Goal: Information Seeking & Learning: Learn about a topic

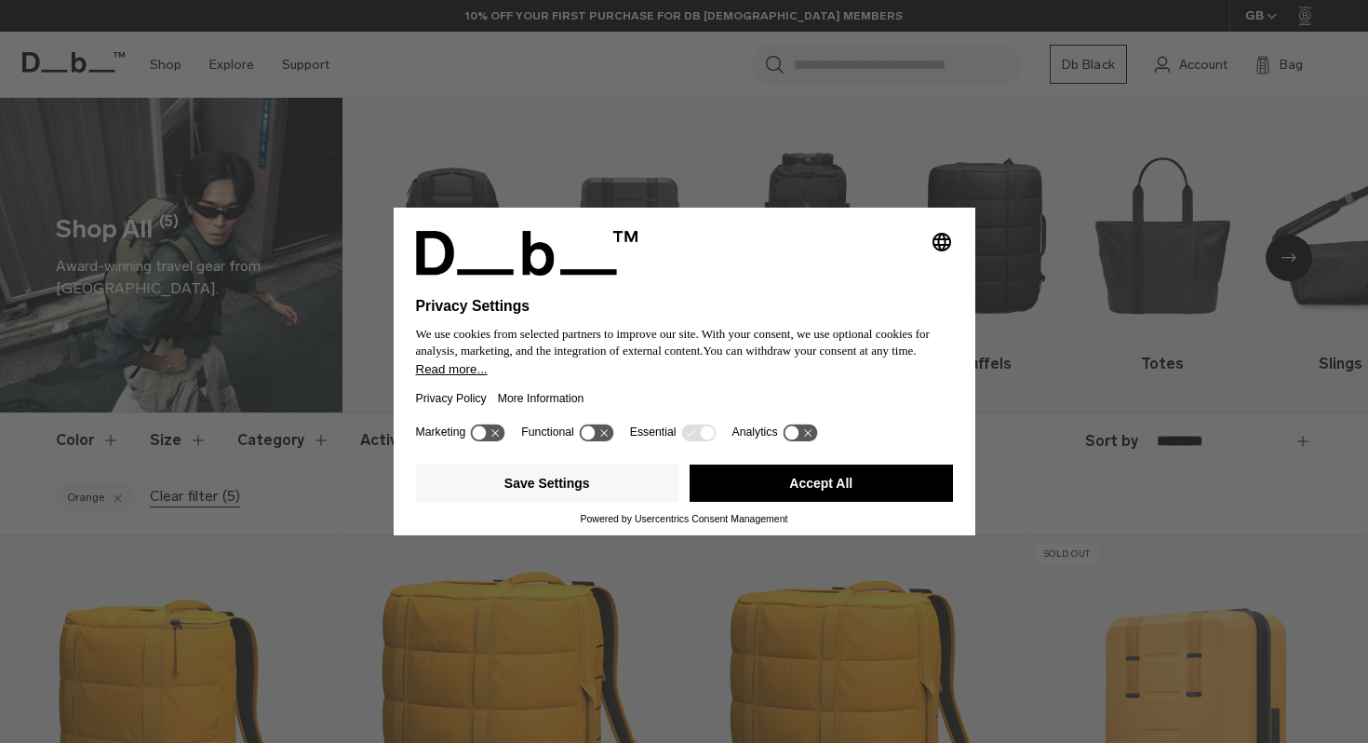
click at [753, 484] on button "Accept All" at bounding box center [821, 482] width 263 height 37
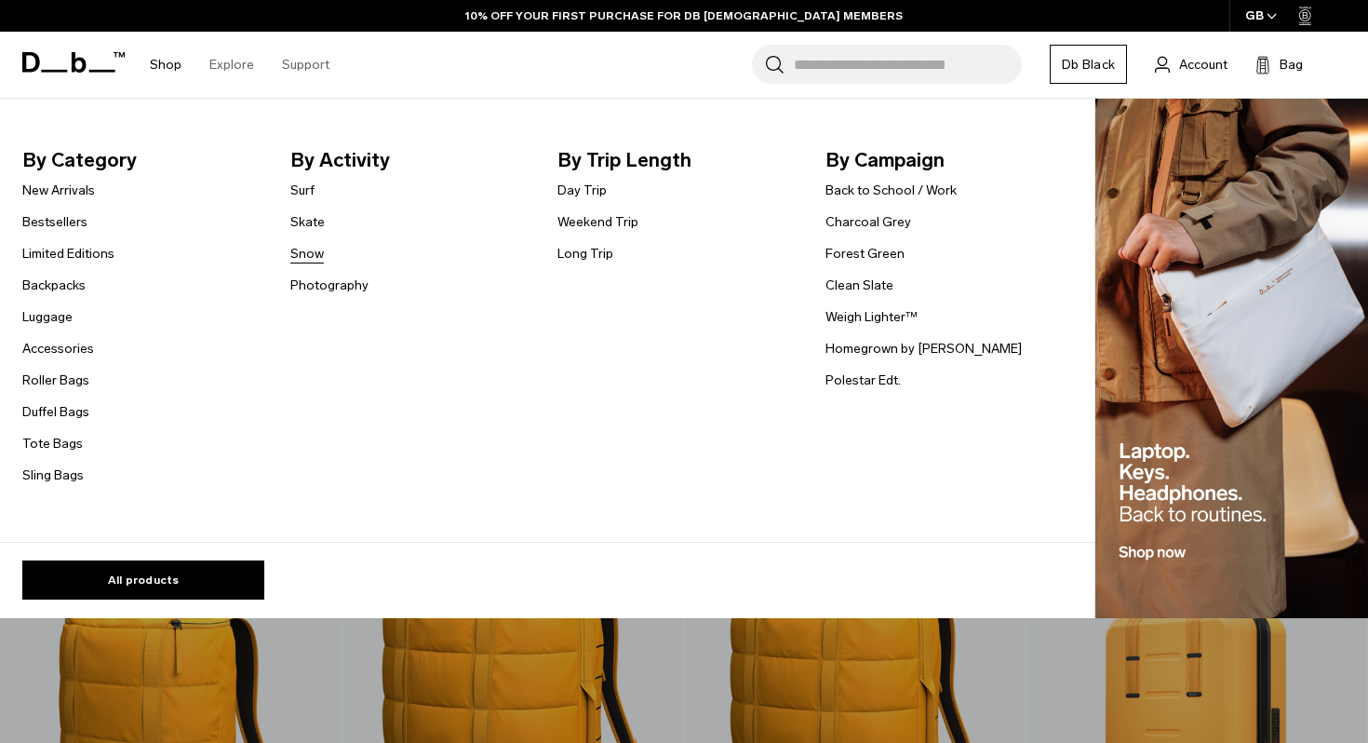
click at [306, 255] on link "Snow" at bounding box center [307, 254] width 34 height 20
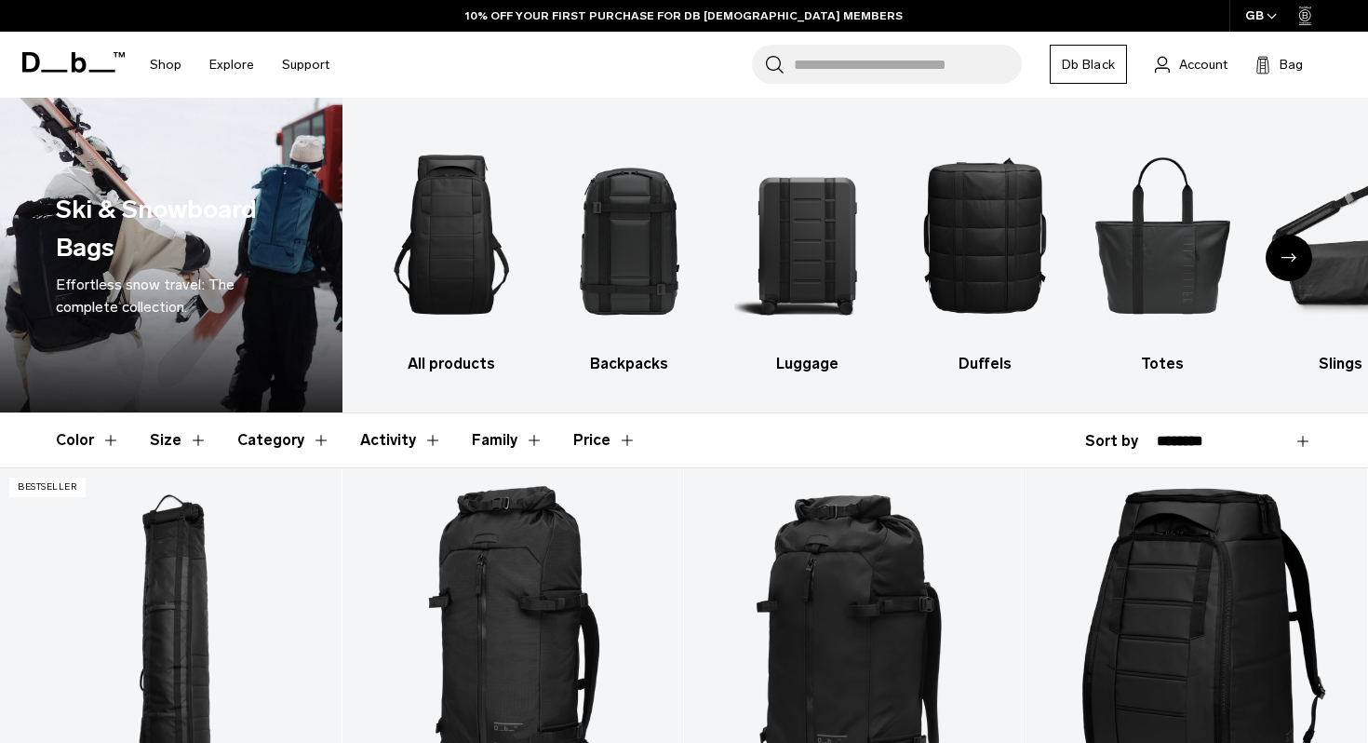
click at [79, 437] on button "Color" at bounding box center [88, 440] width 64 height 54
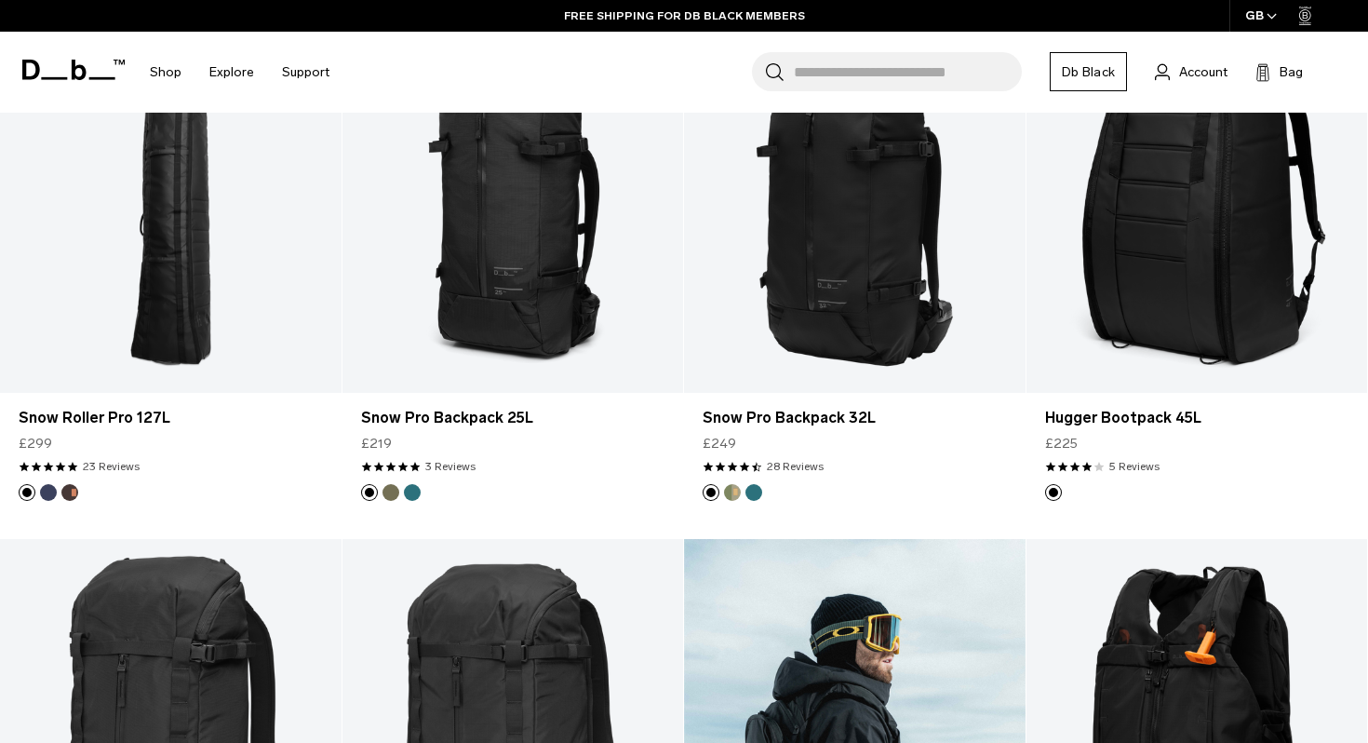
scroll to position [446, 0]
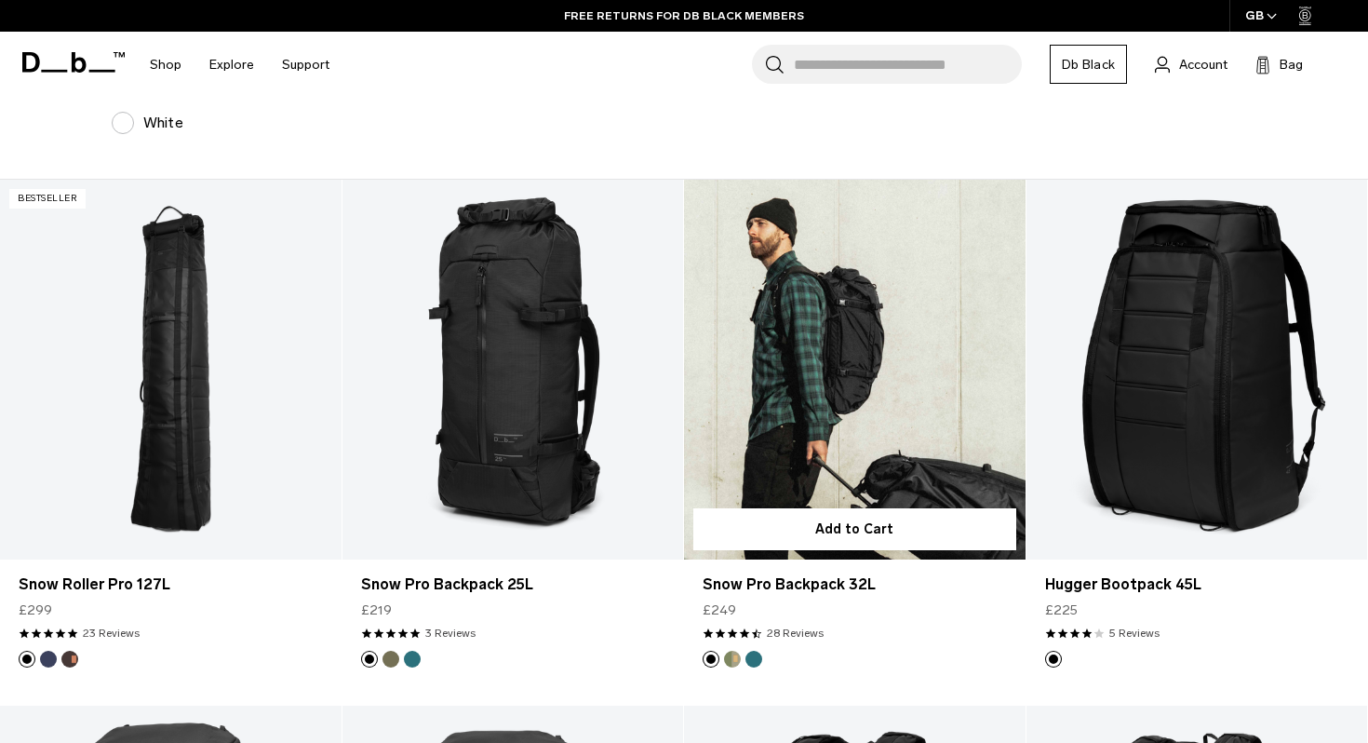
click at [831, 384] on link "Snow Pro Backpack 32L" at bounding box center [855, 369] width 342 height 379
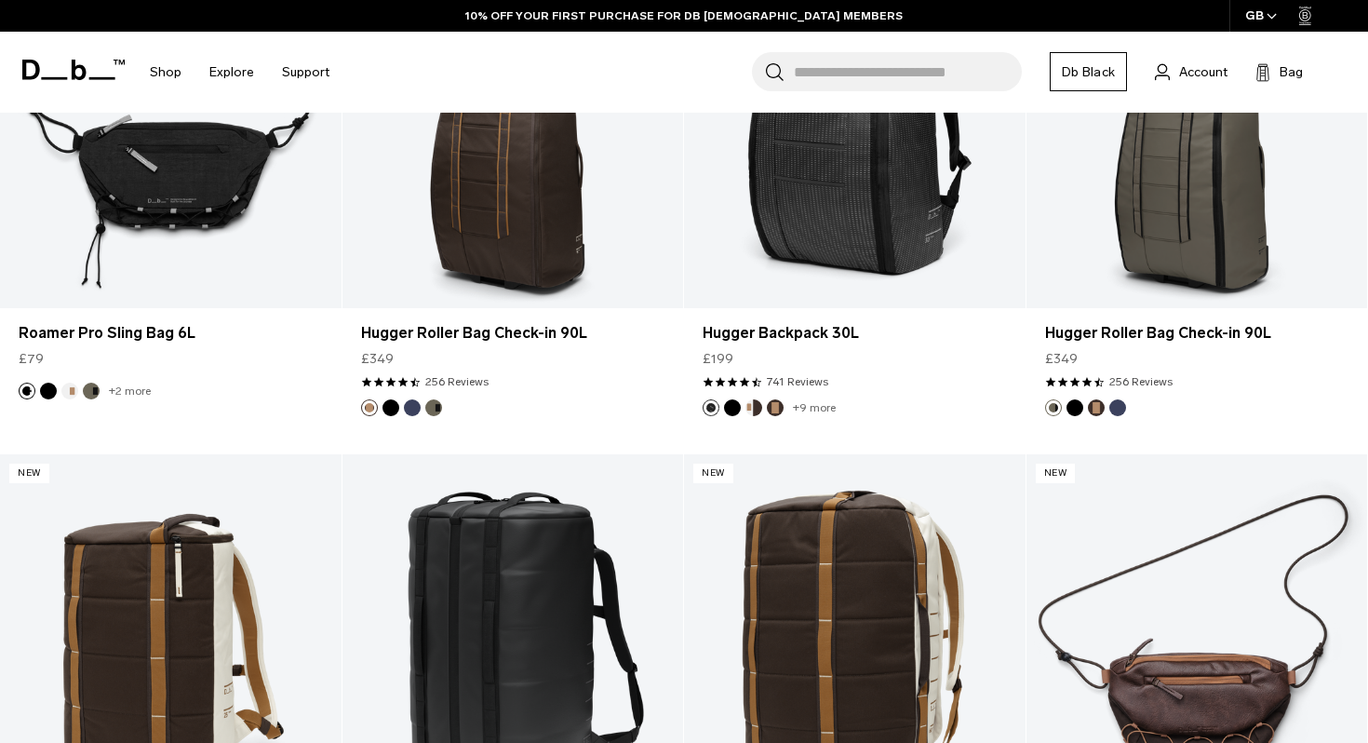
scroll to position [3786, 0]
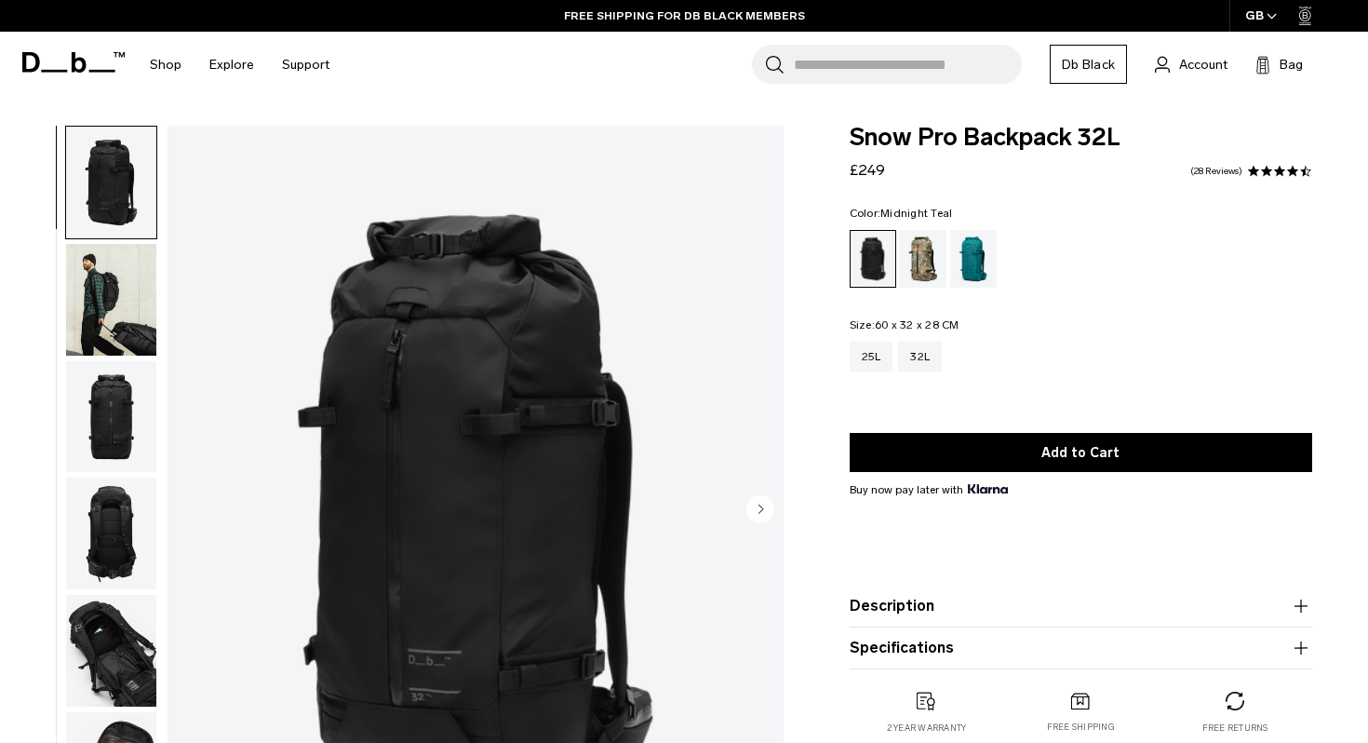
click at [979, 263] on div "Midnight Teal" at bounding box center [973, 259] width 47 height 58
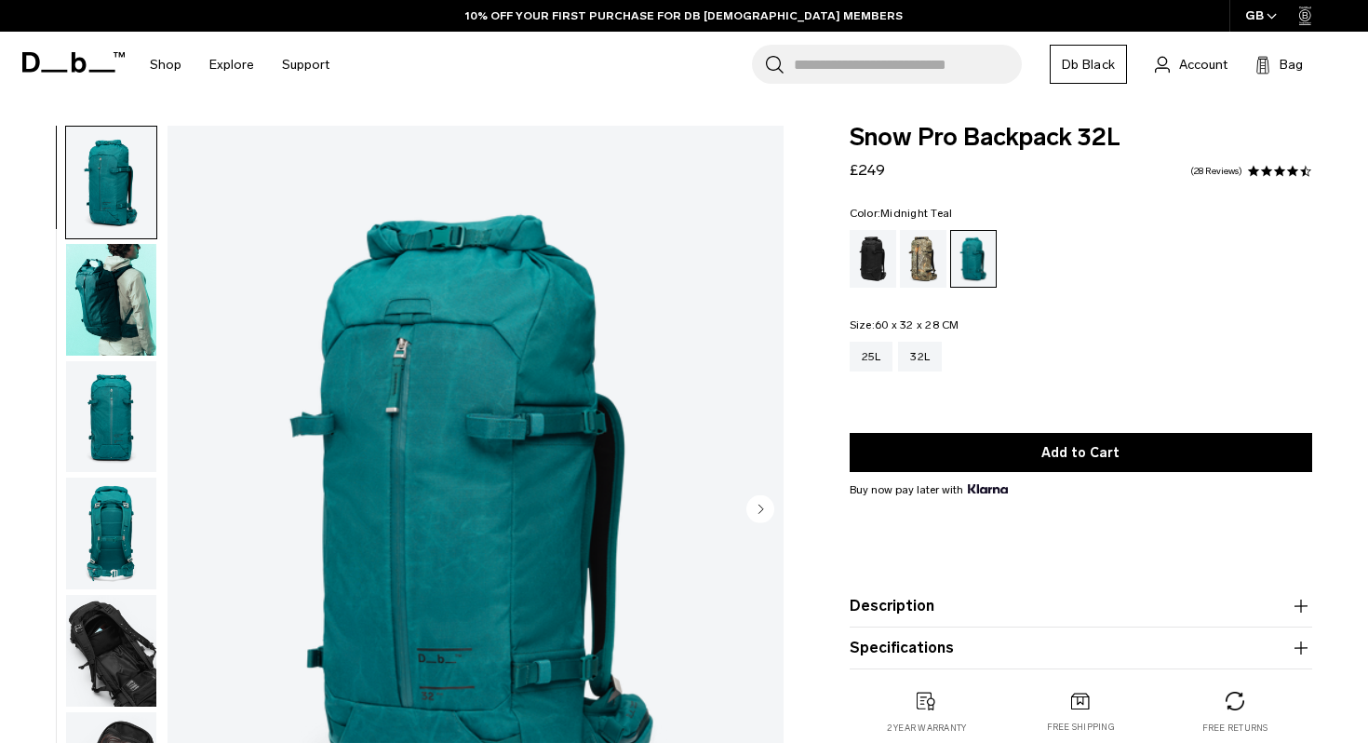
scroll to position [163, 0]
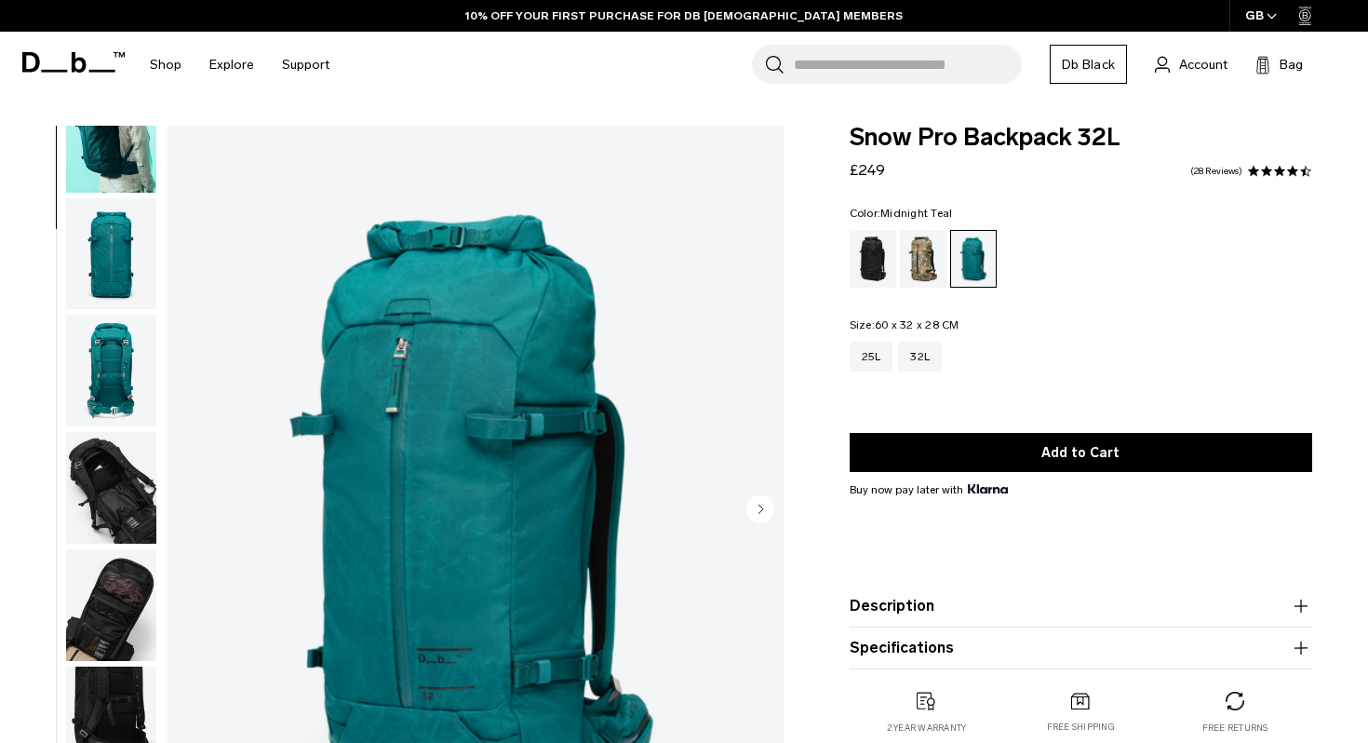
click at [104, 499] on img "button" at bounding box center [111, 488] width 90 height 112
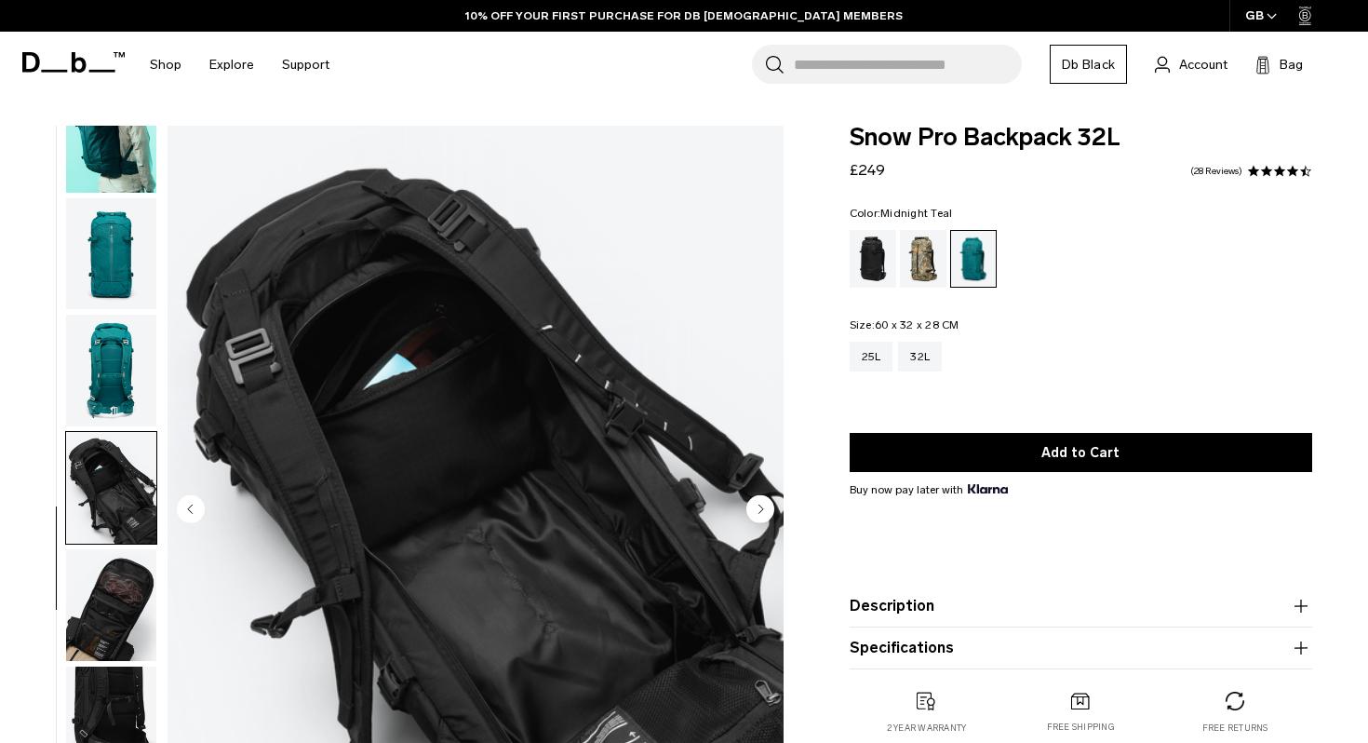
click at [101, 596] on img "button" at bounding box center [111, 605] width 90 height 112
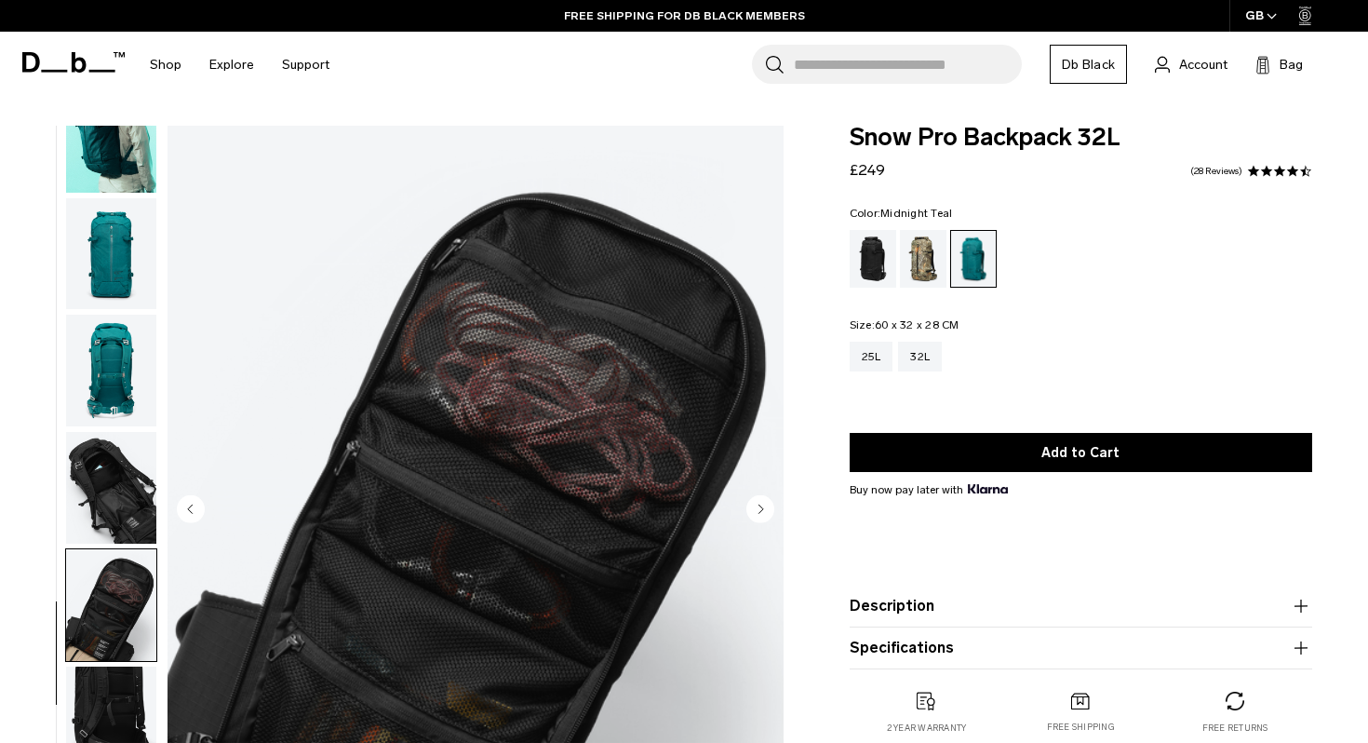
click at [120, 670] on img "button" at bounding box center [111, 722] width 90 height 112
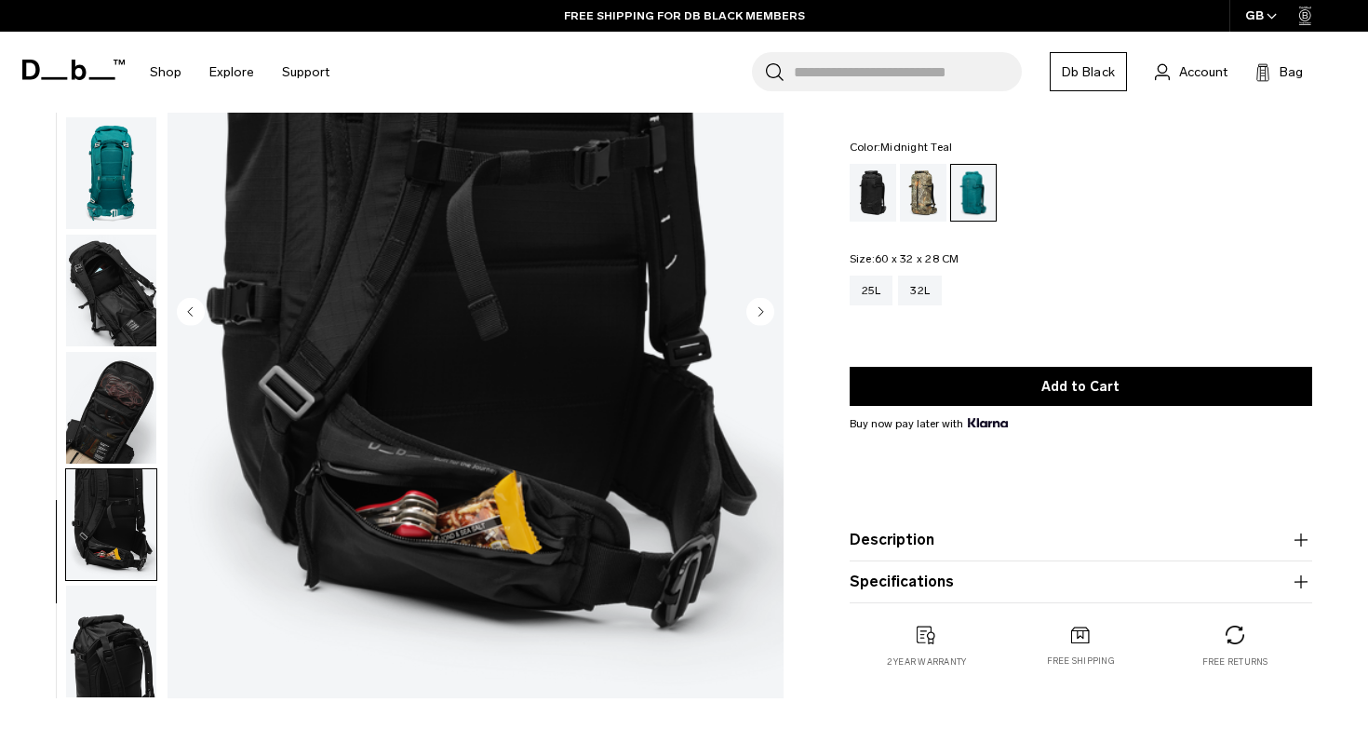
scroll to position [206, 0]
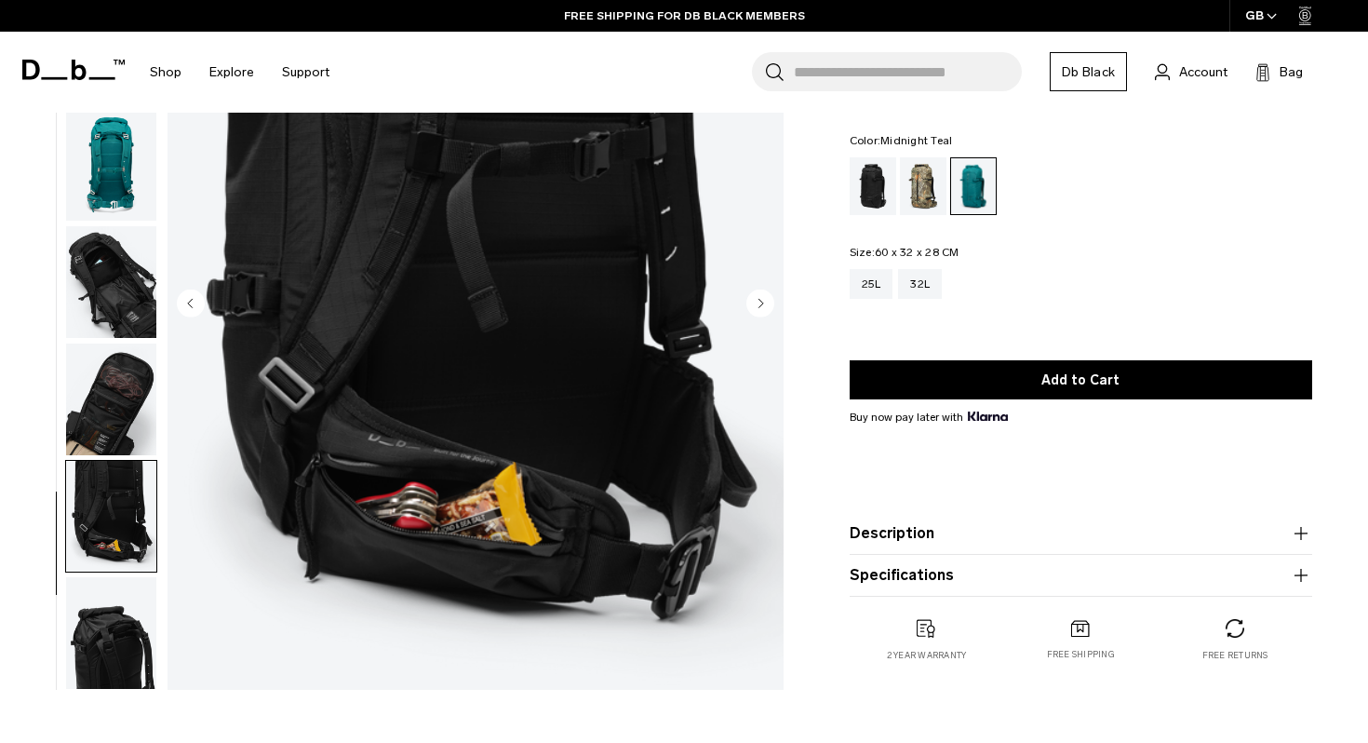
click at [120, 655] on img "button" at bounding box center [111, 633] width 90 height 112
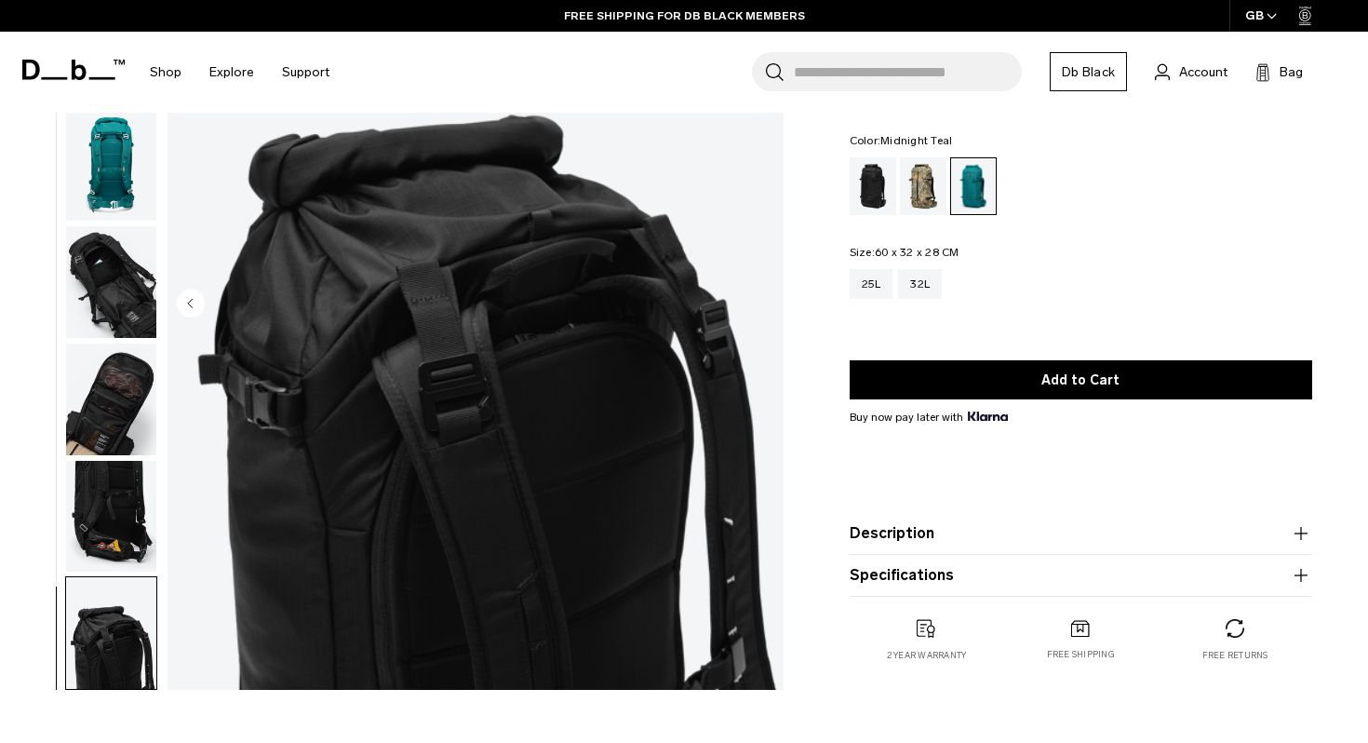
click at [114, 530] on img "button" at bounding box center [111, 517] width 90 height 112
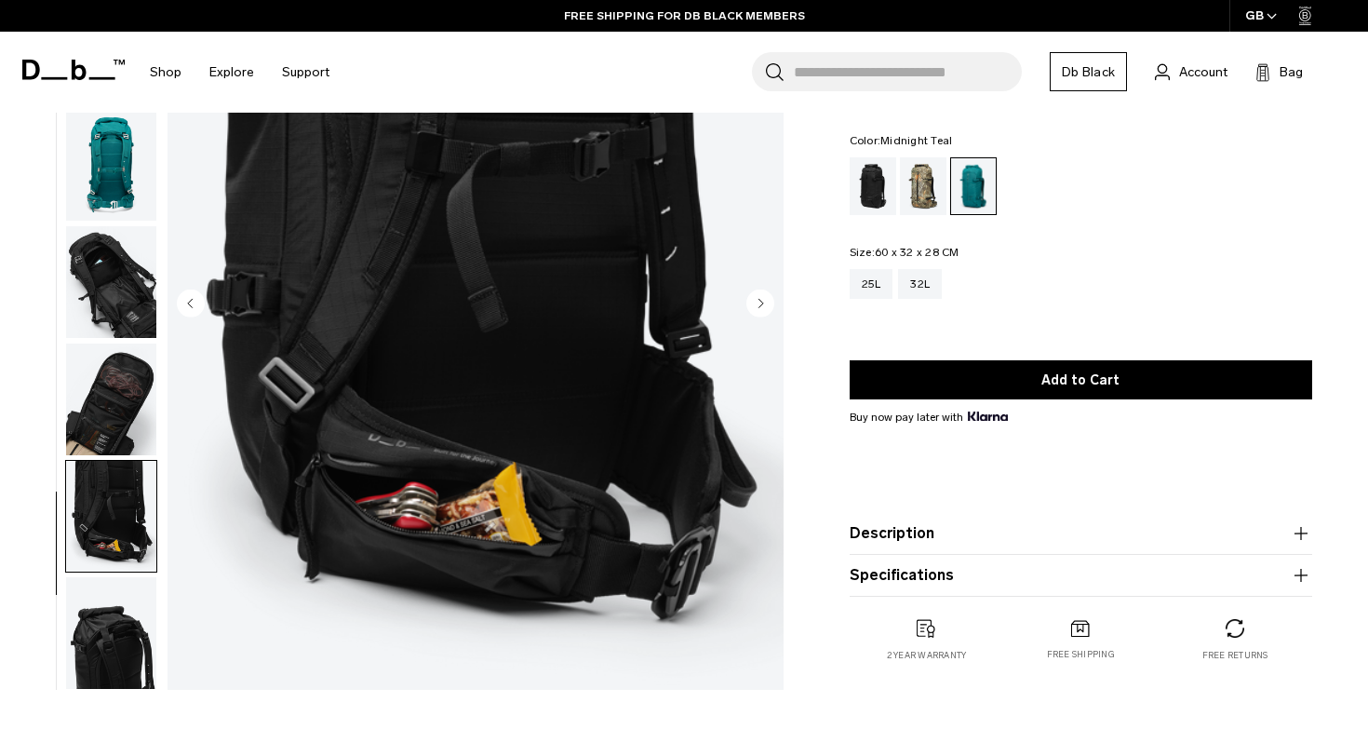
click at [122, 423] on img "button" at bounding box center [111, 399] width 90 height 112
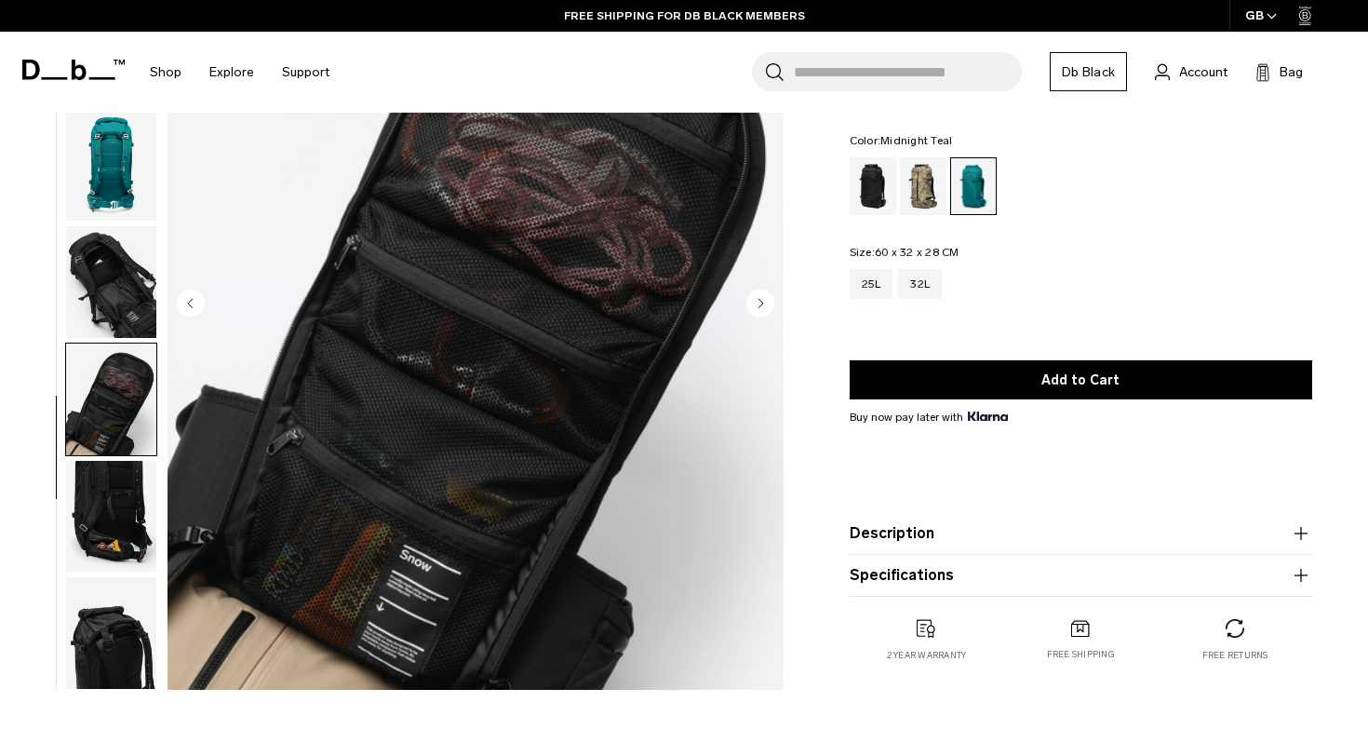
click at [104, 148] on img "button" at bounding box center [111, 165] width 90 height 112
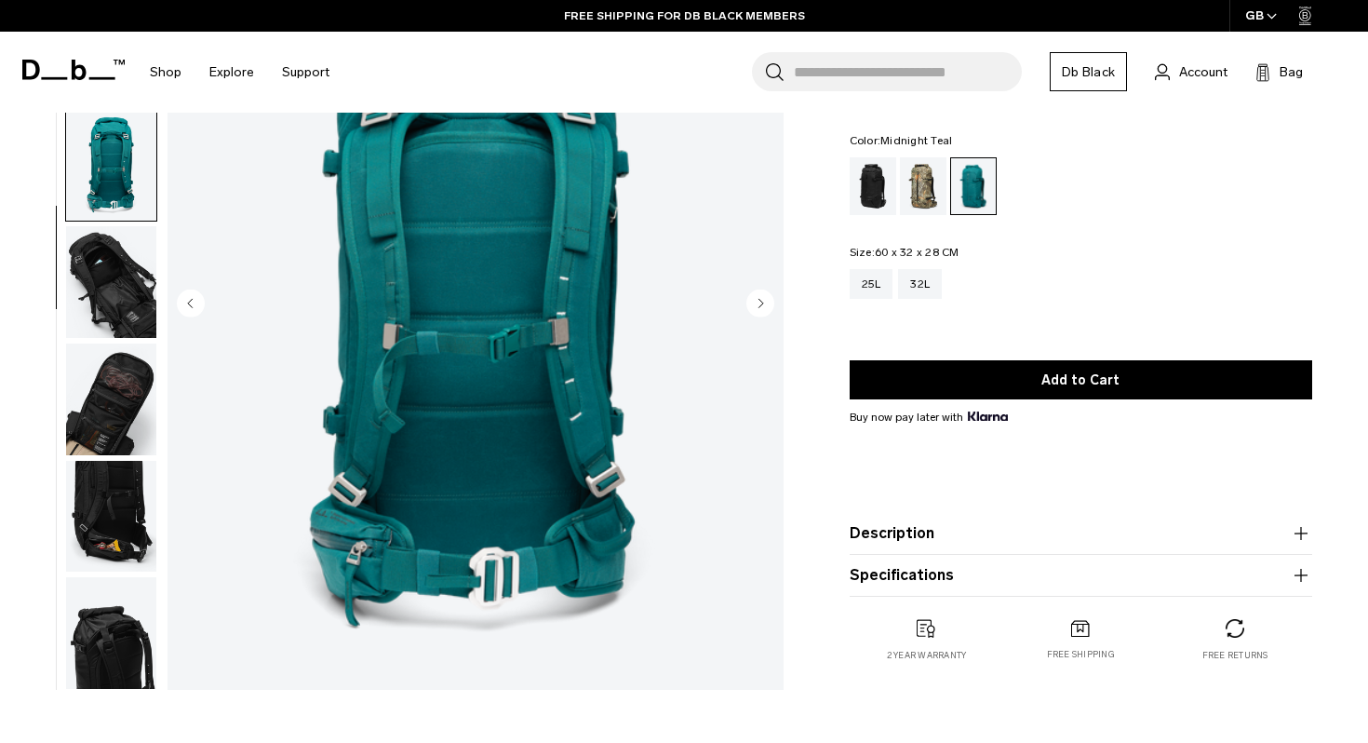
click at [1022, 558] on product-accordion "Specifications Volume 32 Litres Dimensions Rolltop maximum height: 60CM Rolltop…" at bounding box center [1081, 576] width 463 height 42
click at [1016, 587] on product-accordion "Specifications Volume 32 Litres Dimensions Rolltop maximum height: 60CM Rolltop…" at bounding box center [1081, 576] width 463 height 42
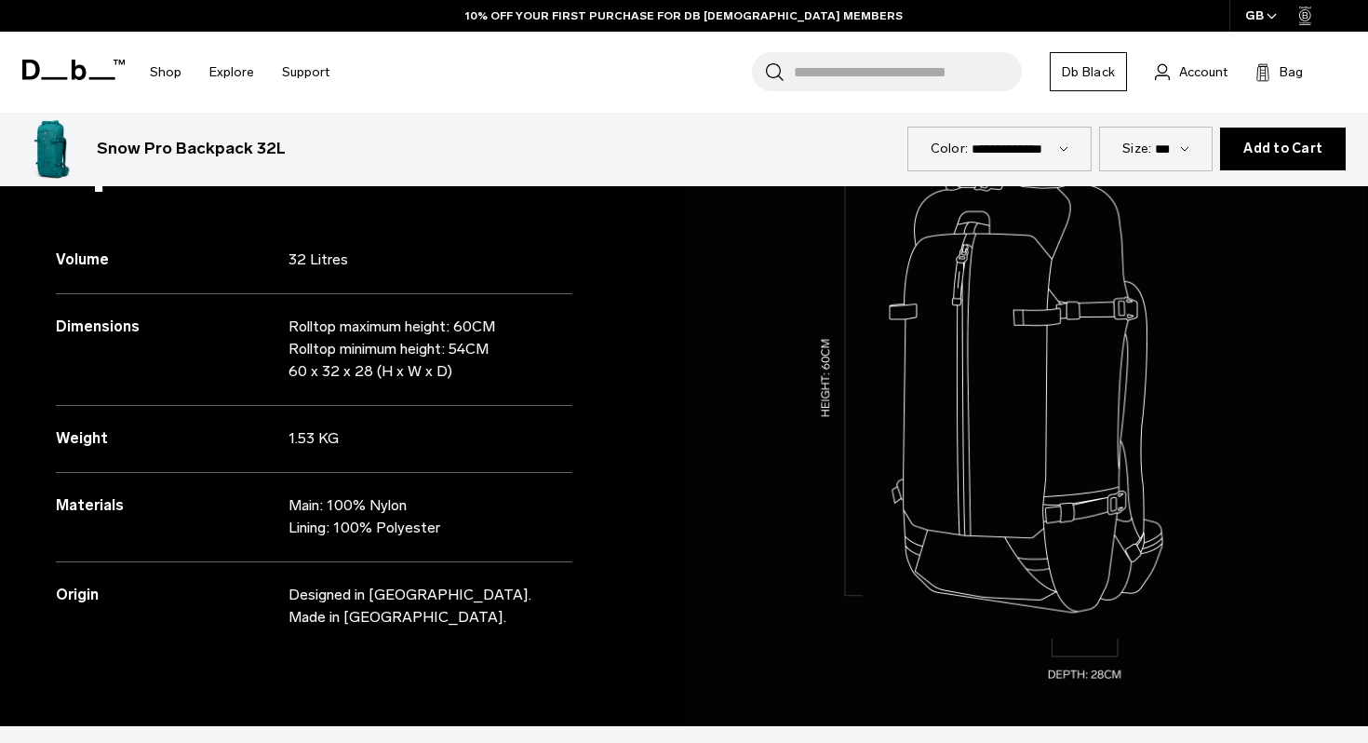
scroll to position [1551, 0]
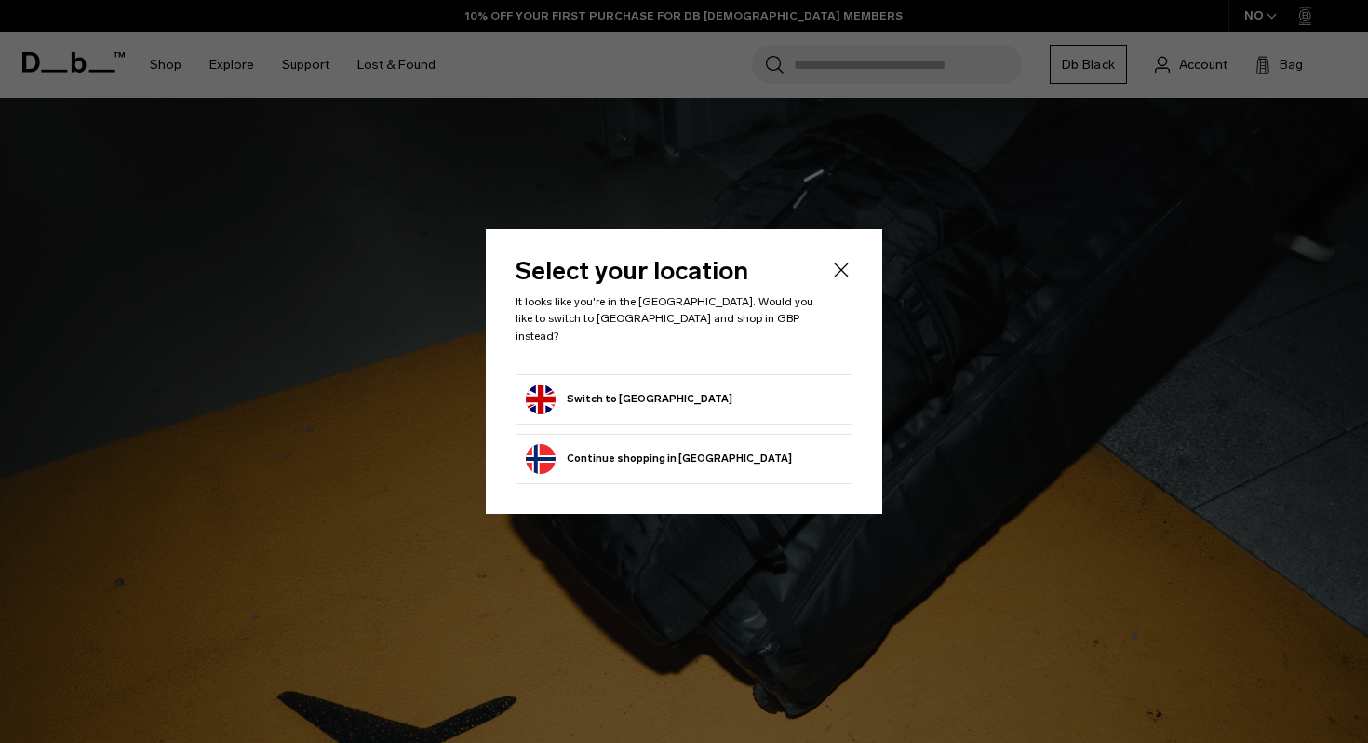
click at [839, 275] on icon "Close" at bounding box center [841, 270] width 22 height 22
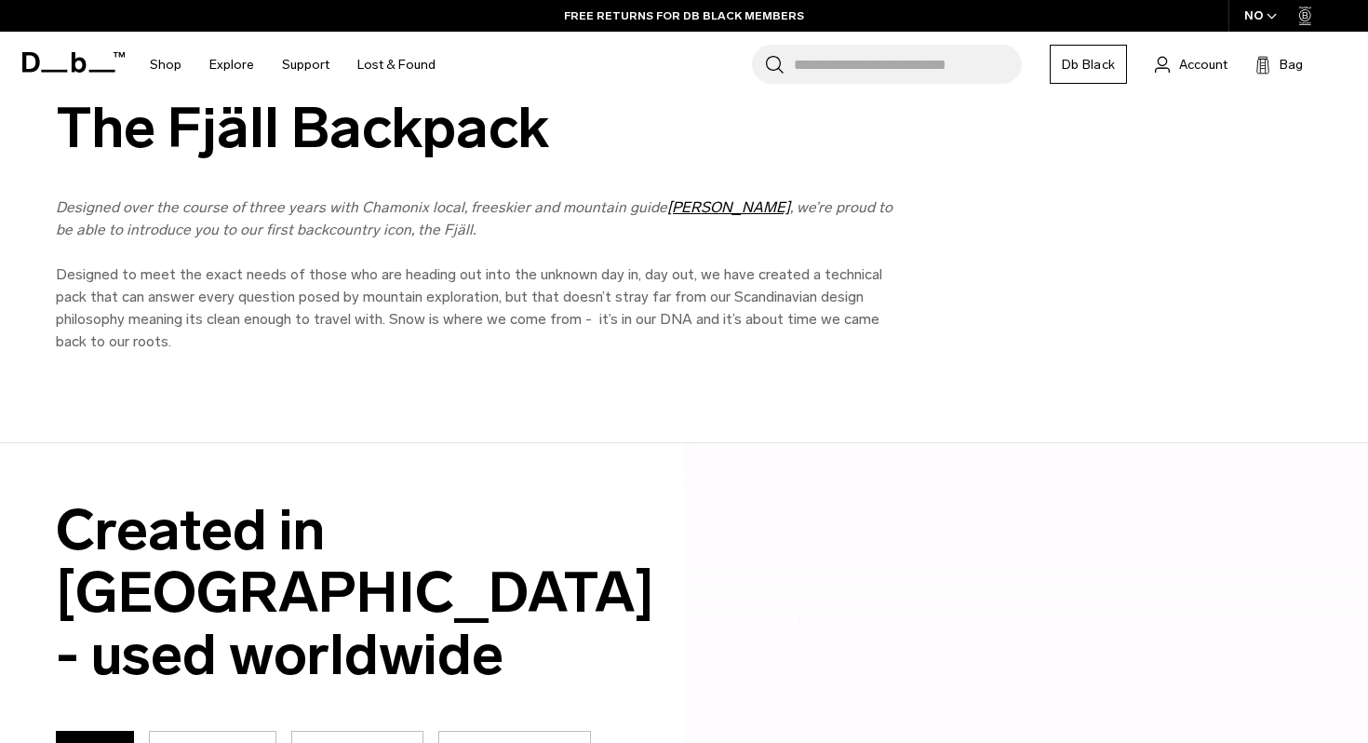
scroll to position [1241, 0]
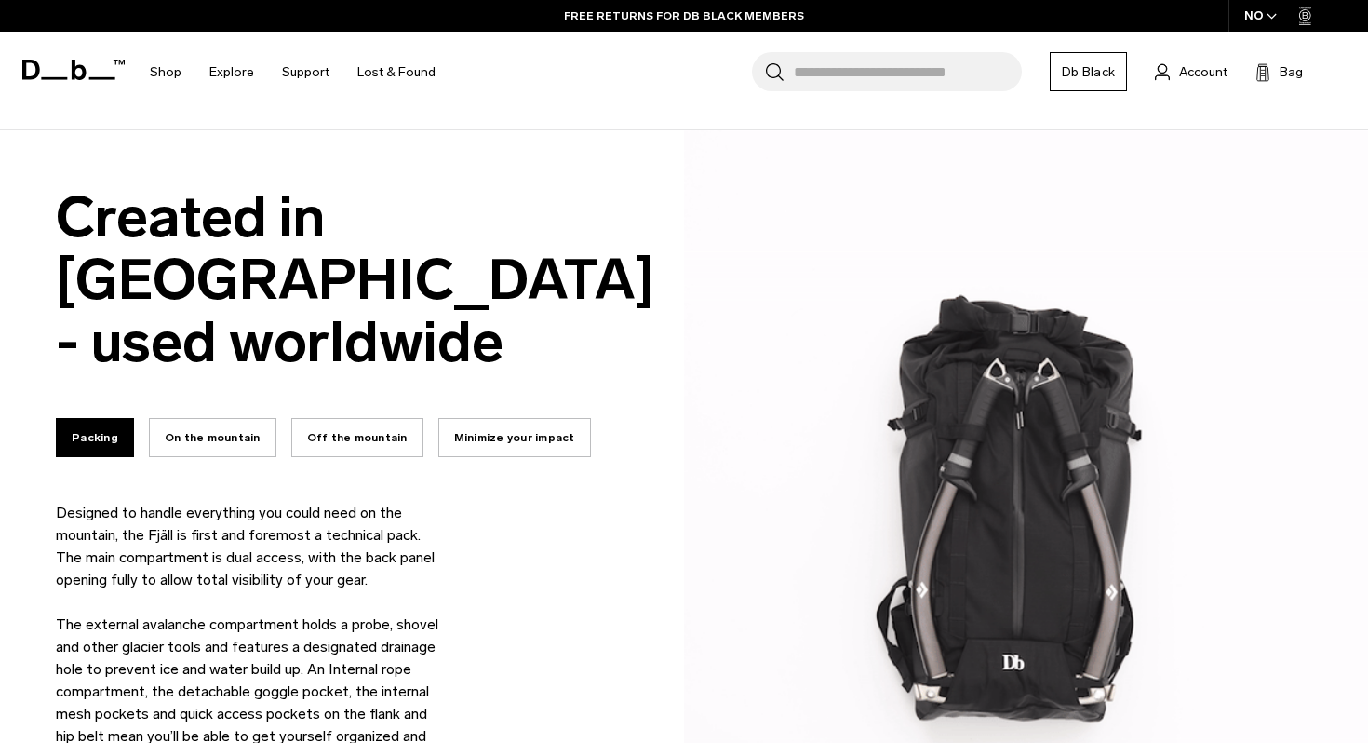
click at [212, 418] on button "On the mountain" at bounding box center [213, 437] width 128 height 39
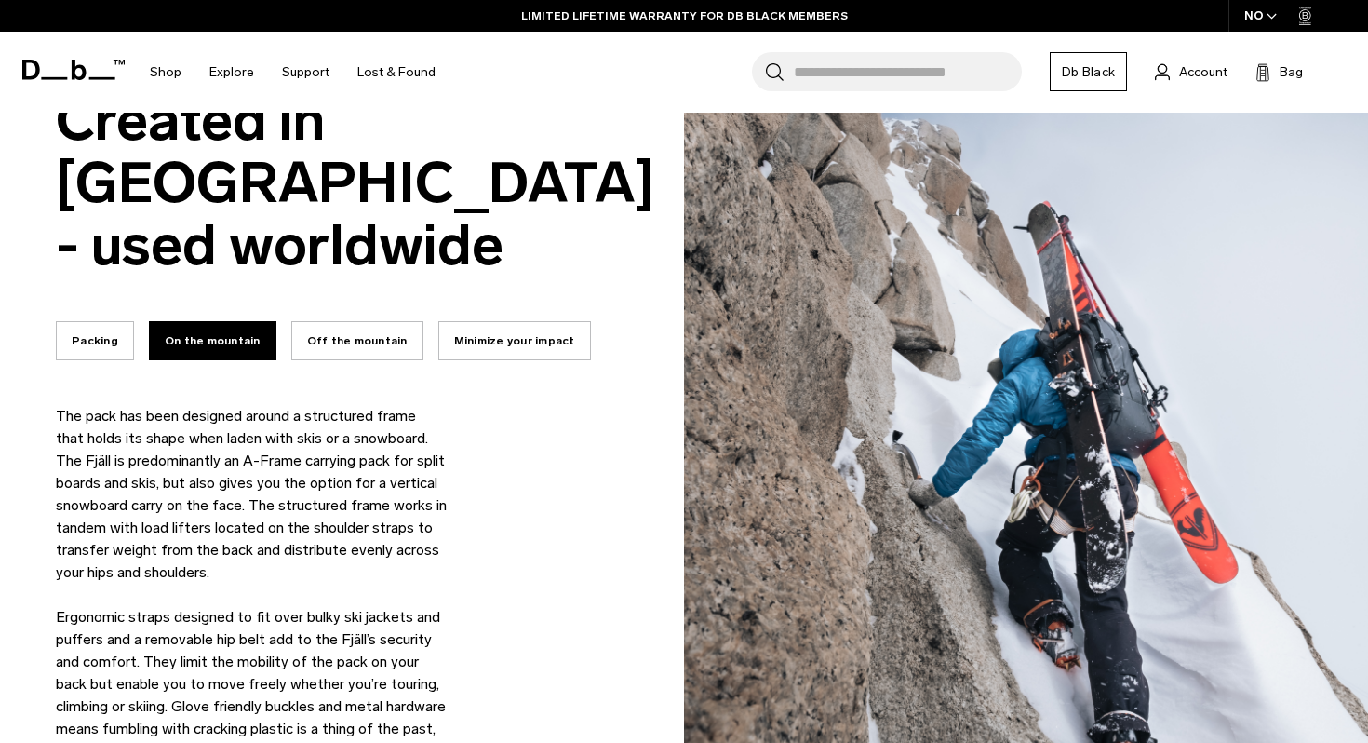
scroll to position [1336, 0]
click at [329, 322] on button "Off the mountain" at bounding box center [357, 341] width 132 height 39
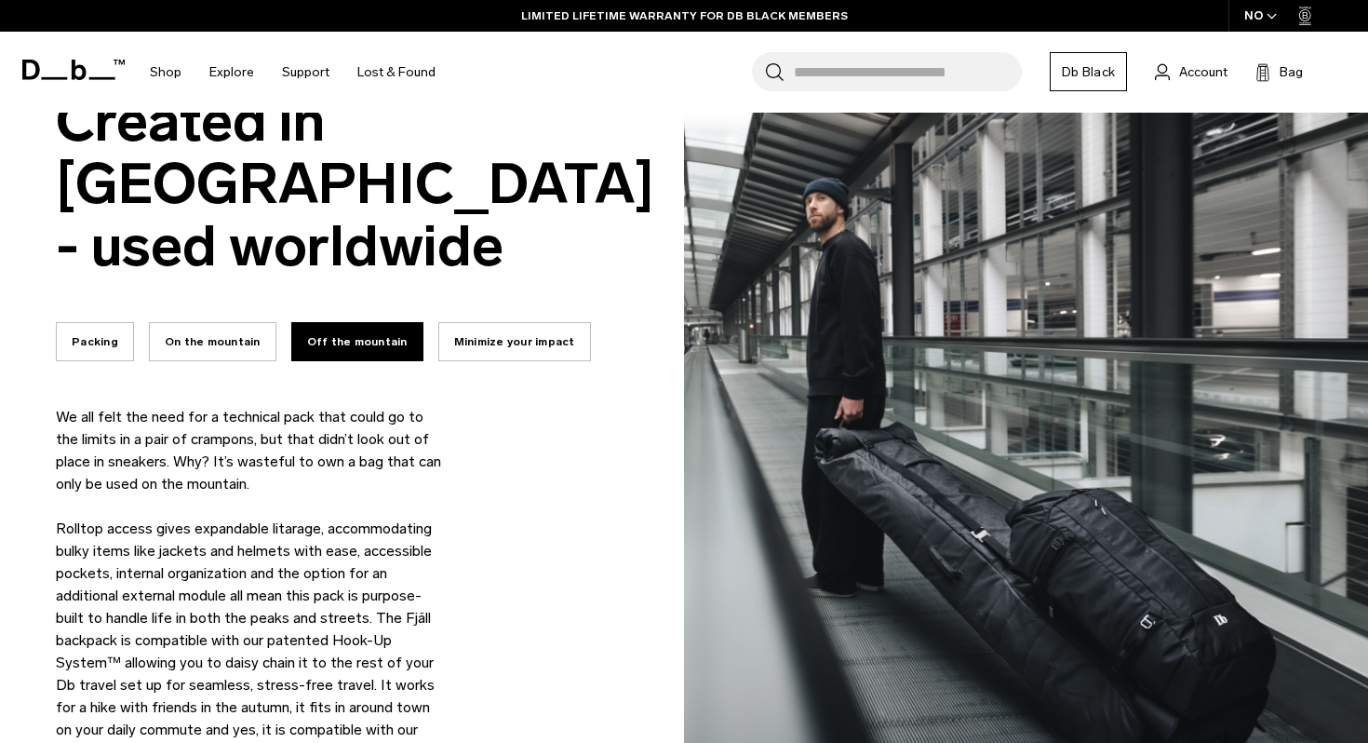
click at [174, 322] on button "On the mountain" at bounding box center [213, 341] width 128 height 39
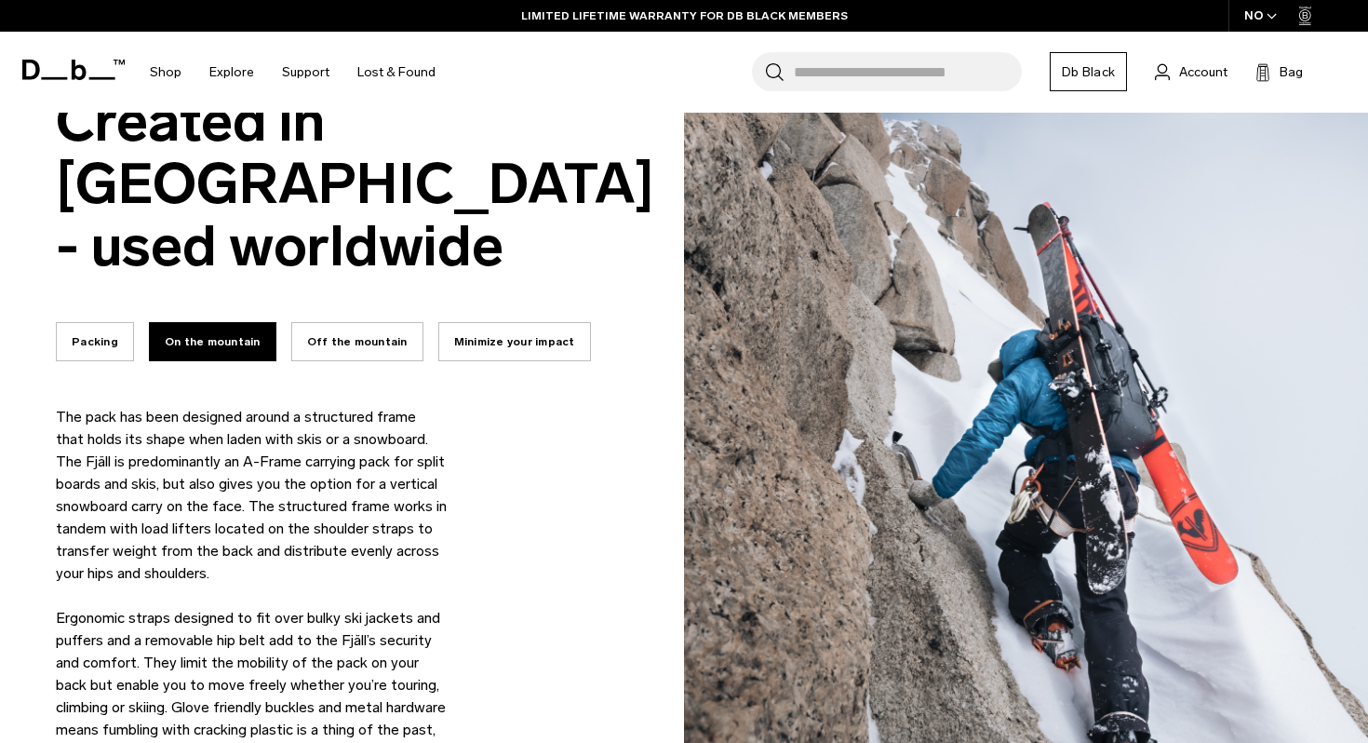
click at [507, 322] on button "Minimize your impact" at bounding box center [514, 341] width 153 height 39
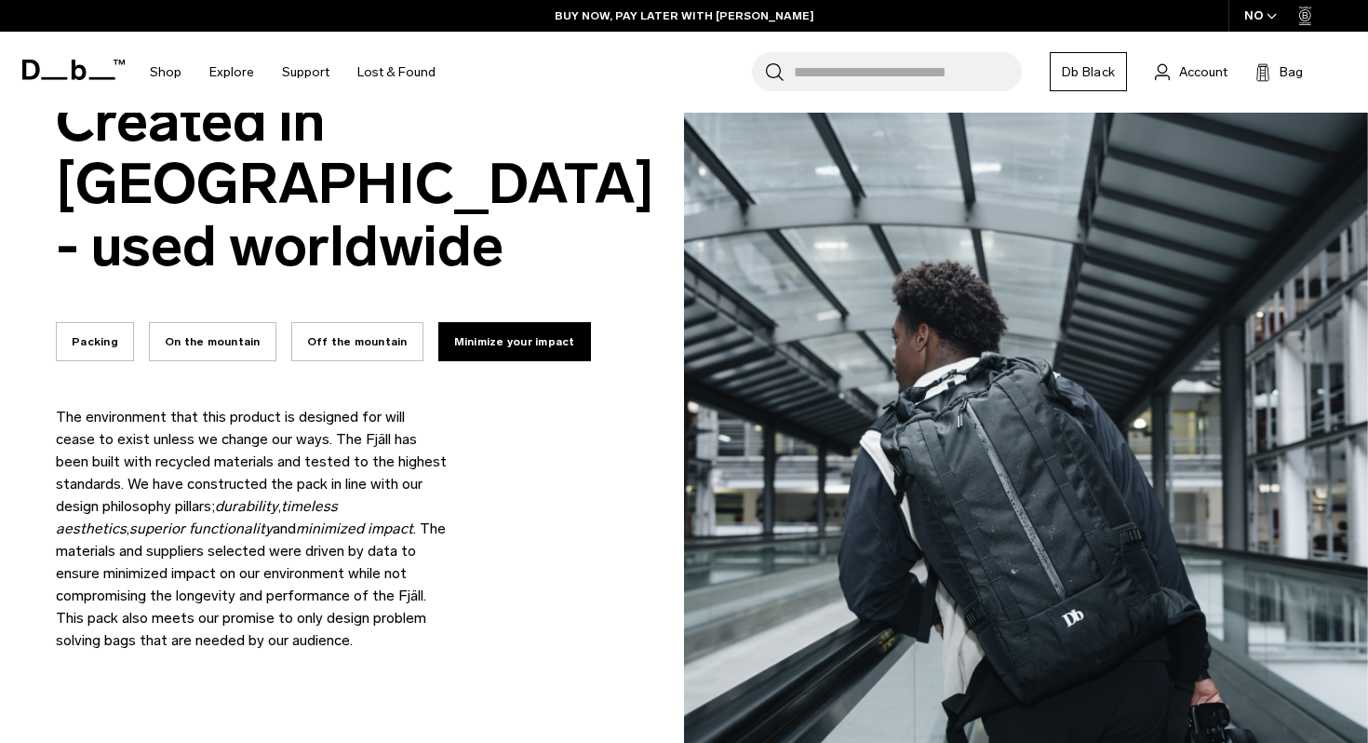
click at [356, 322] on button "Off the mountain" at bounding box center [357, 341] width 132 height 39
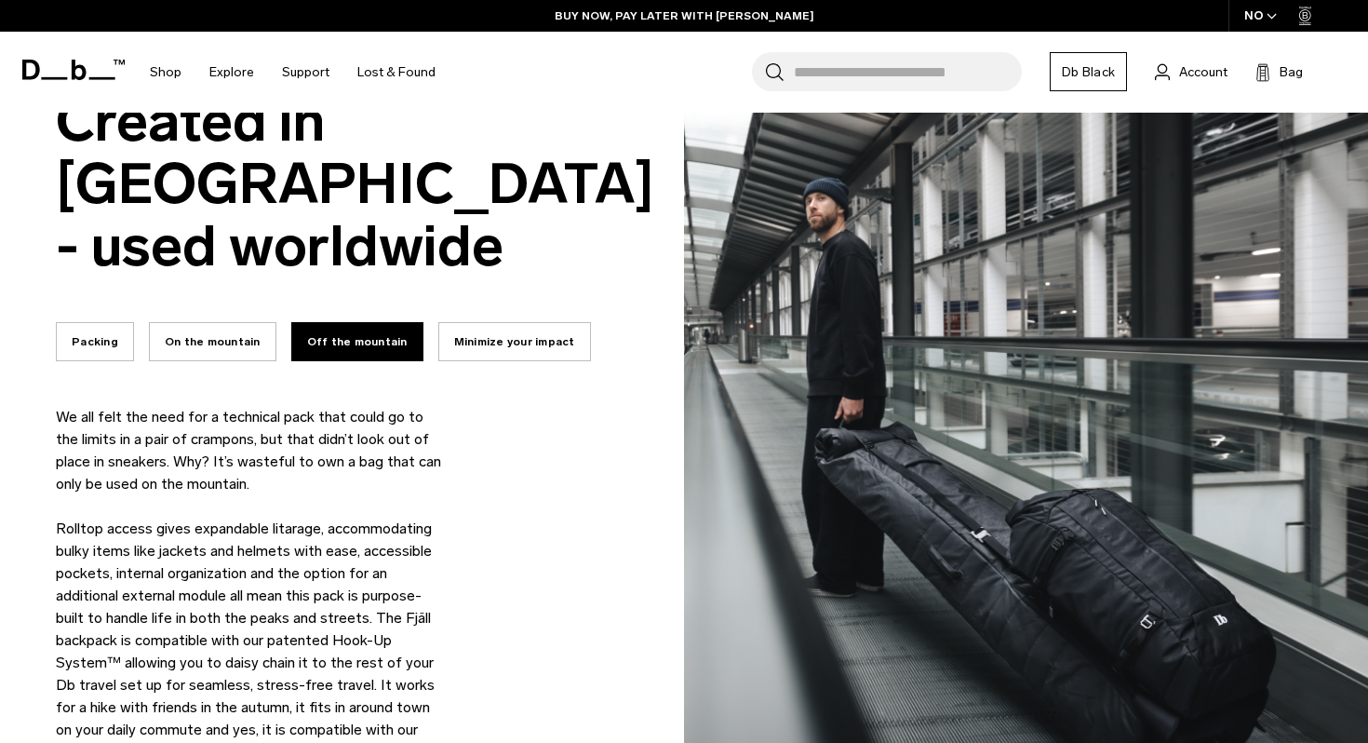
click at [72, 322] on button "Packing" at bounding box center [95, 341] width 78 height 39
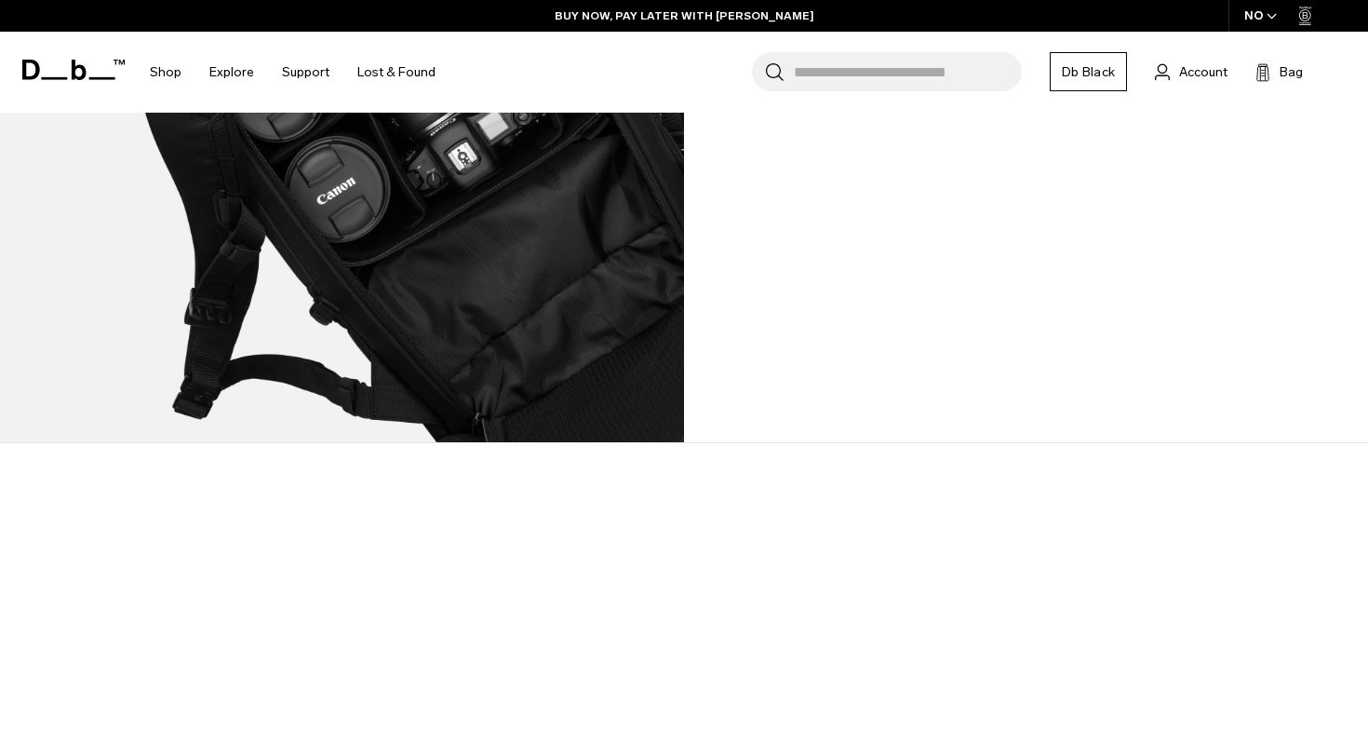
scroll to position [2883, 0]
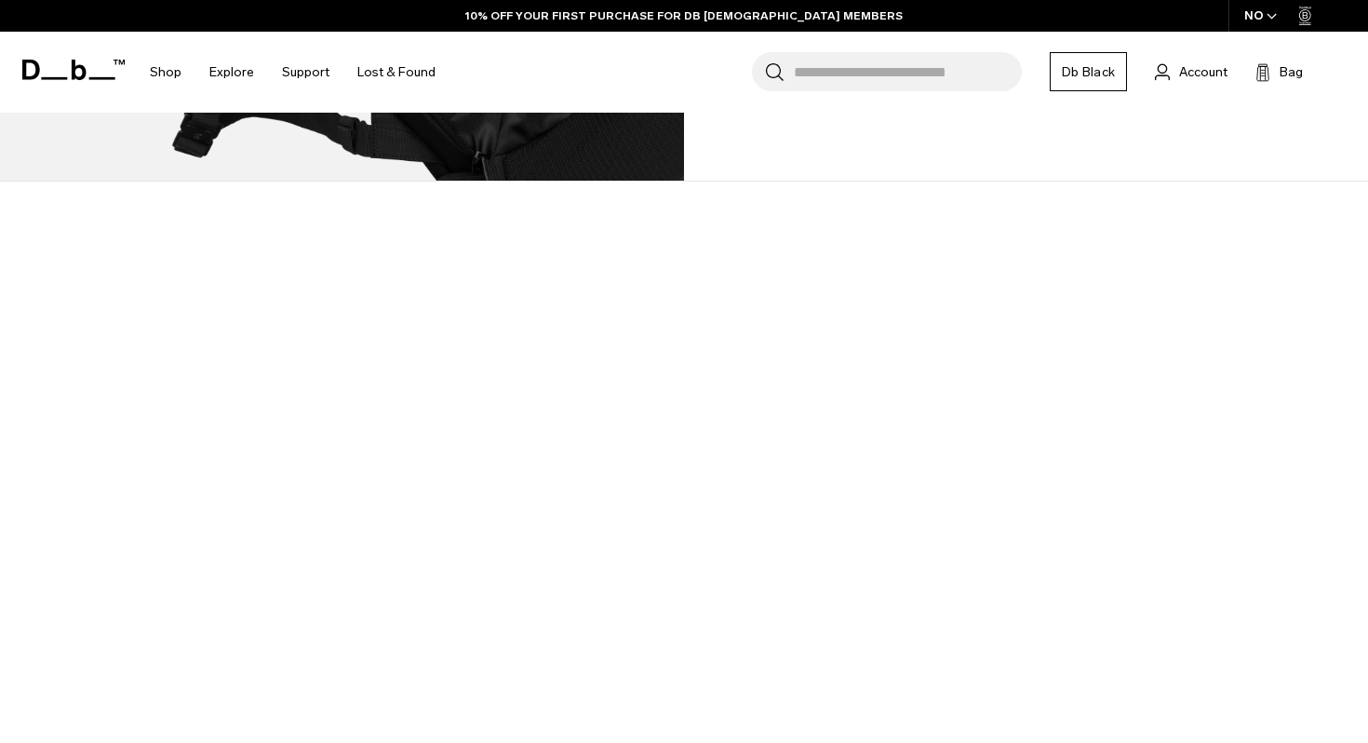
click at [699, 501] on div at bounding box center [684, 566] width 1368 height 770
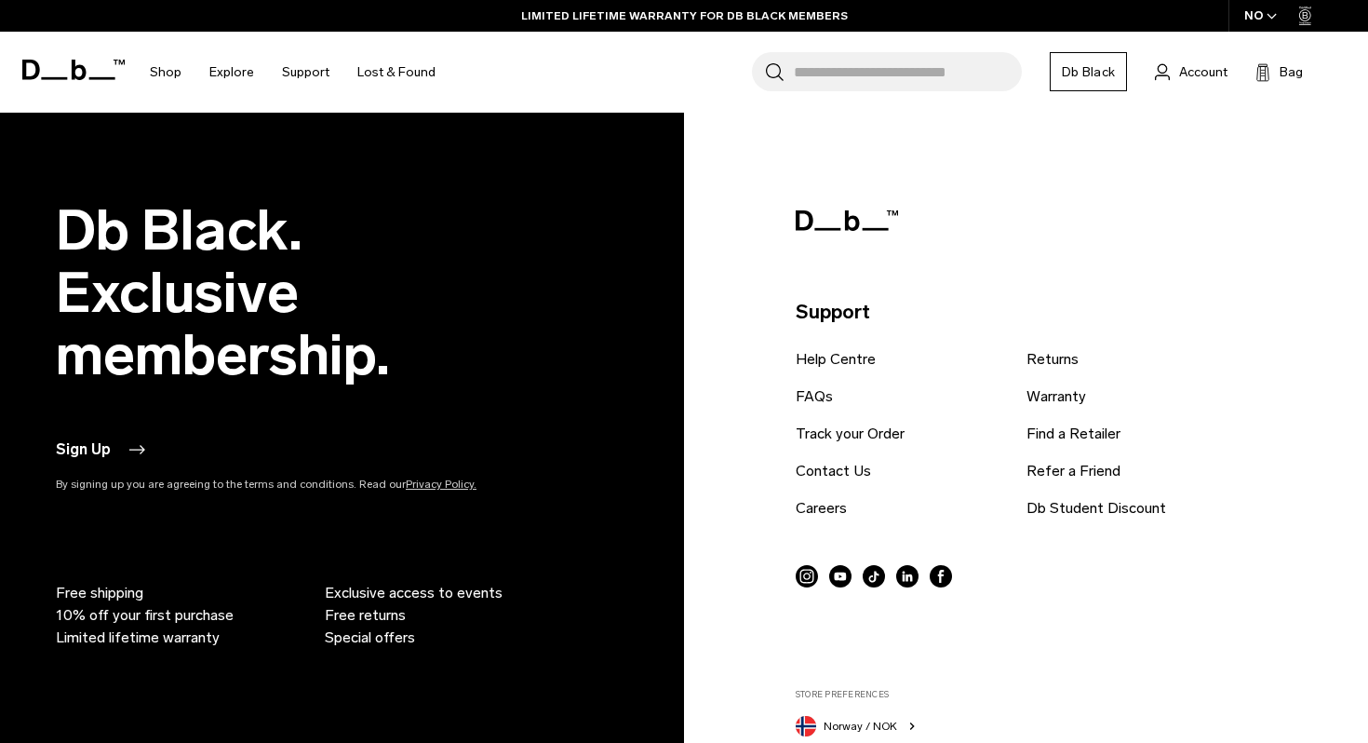
scroll to position [5142, 0]
